Goal: Register for event/course

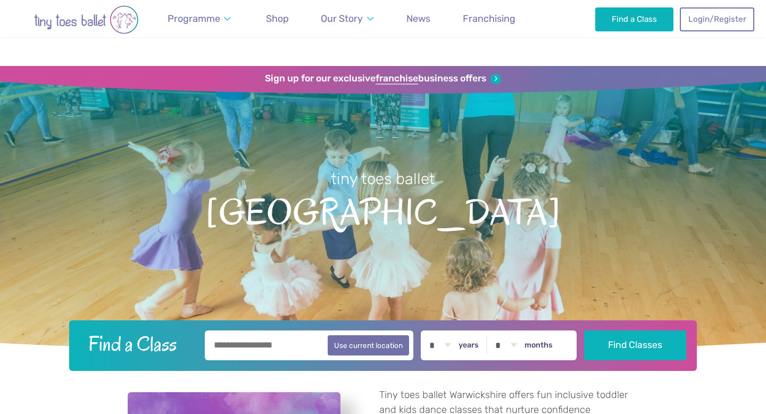
scroll to position [1565, 0]
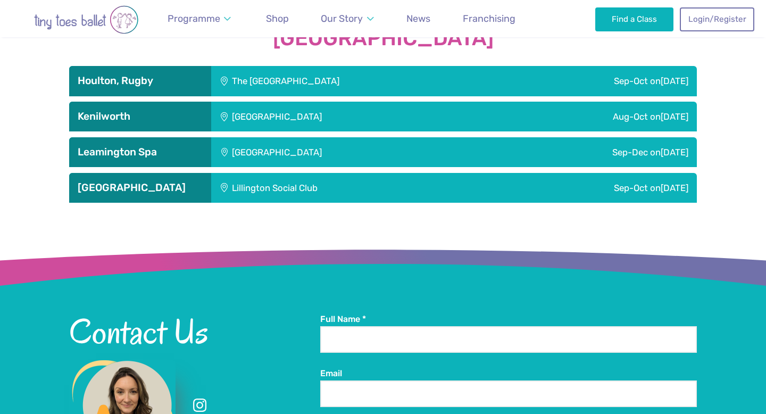
click at [320, 187] on div "Lillington Social Club" at bounding box center [346, 188] width 270 height 30
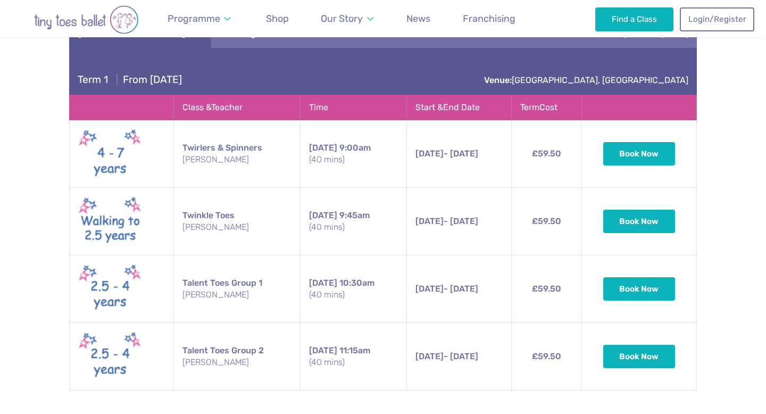
scroll to position [1722, 0]
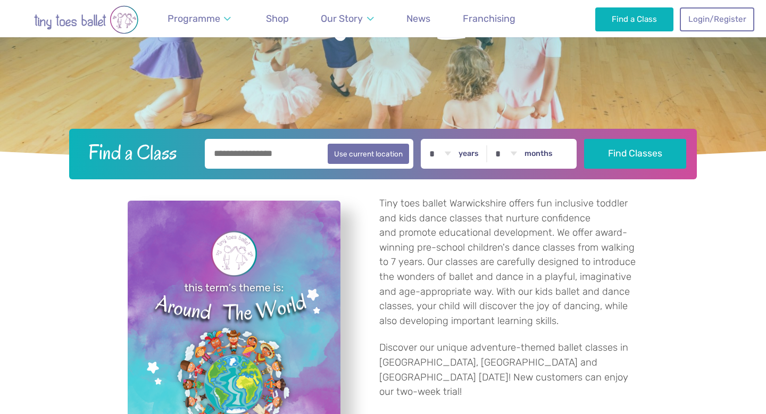
scroll to position [1565, 0]
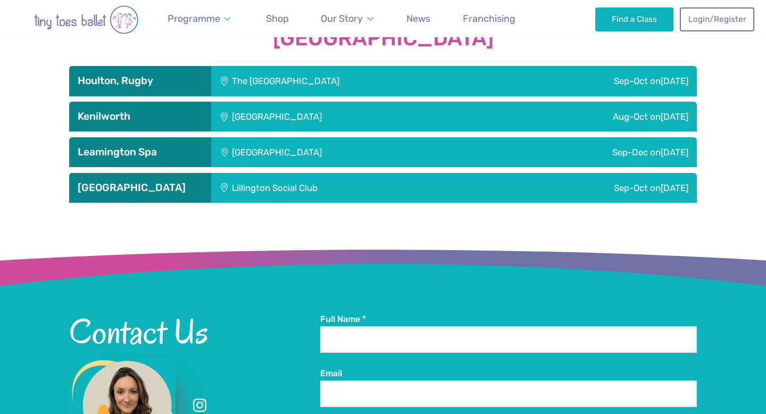
click at [496, 189] on div "Sep-Oct on Sunday" at bounding box center [590, 188] width 216 height 30
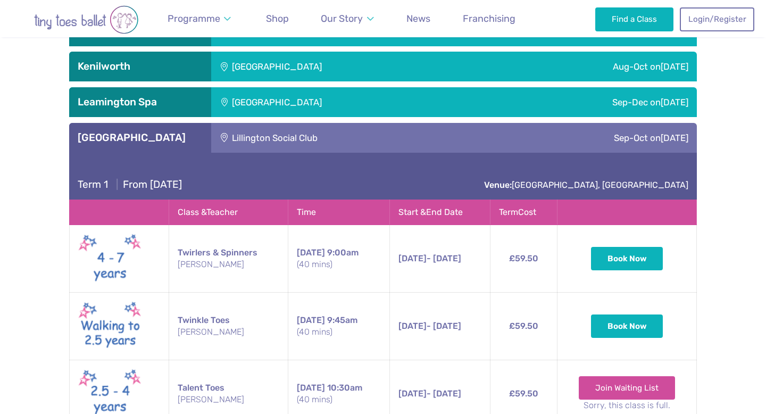
scroll to position [1599, 0]
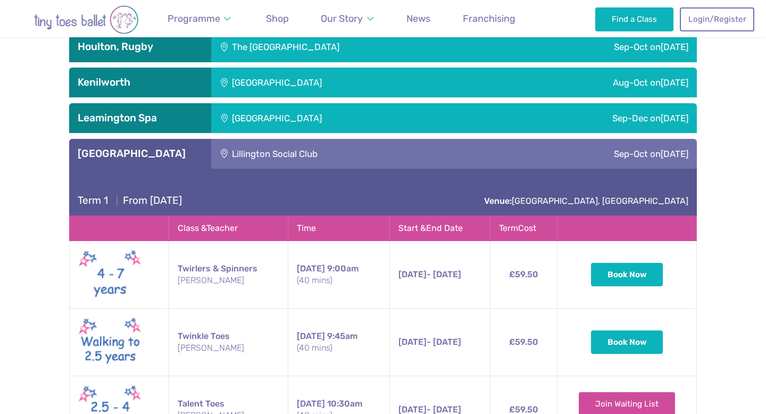
click at [484, 122] on div "Sep-Dec on Thursday" at bounding box center [590, 118] width 213 height 30
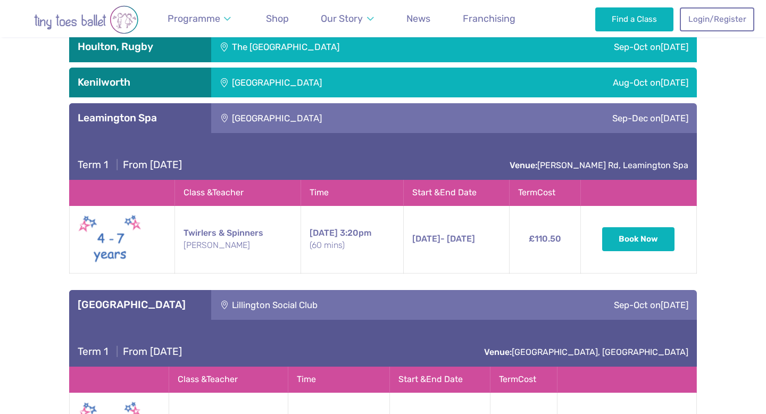
click at [485, 88] on div "Aug-Oct on Saturday" at bounding box center [591, 83] width 212 height 30
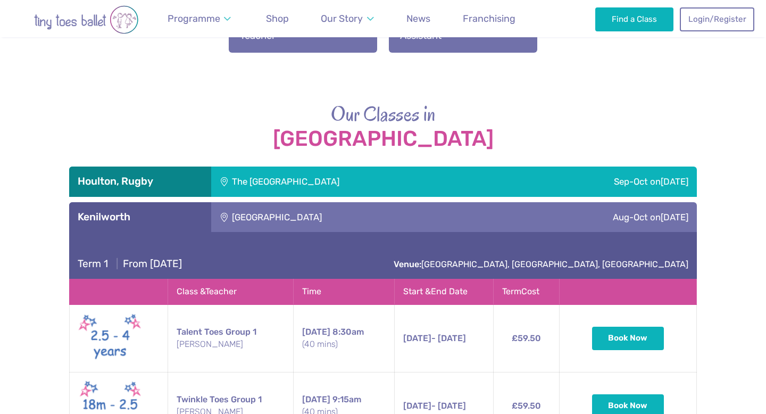
scroll to position [1416, 0]
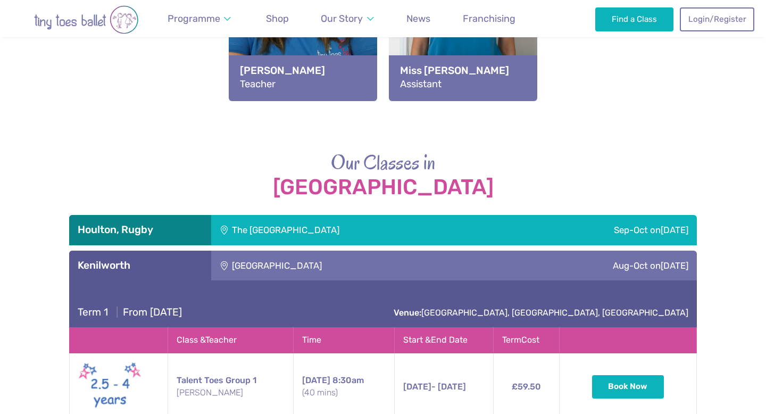
click at [471, 222] on div "The [GEOGRAPHIC_DATA]" at bounding box center [356, 230] width 291 height 30
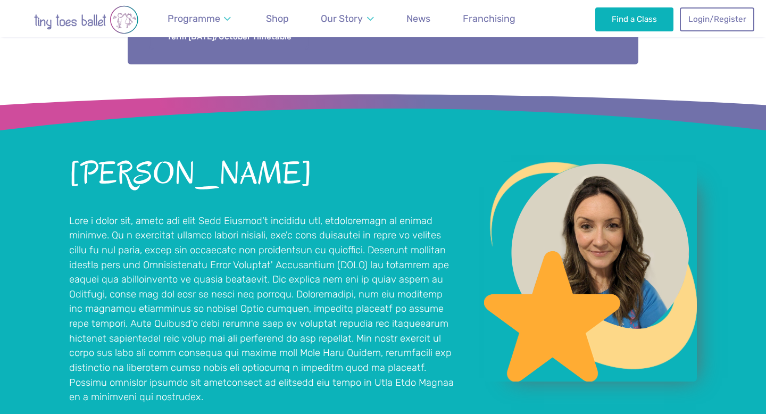
scroll to position [735, 0]
